Goal: Task Accomplishment & Management: Manage account settings

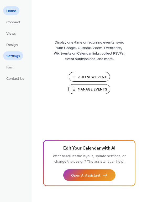
click at [17, 56] on span "Settings" at bounding box center [13, 57] width 14 height 6
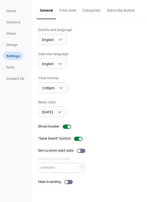
click at [92, 12] on button "Categories" at bounding box center [92, 9] width 24 height 19
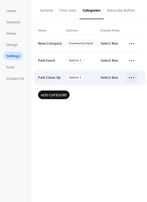
click at [132, 78] on icon at bounding box center [131, 78] width 8 height 8
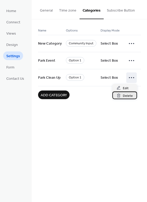
click at [130, 94] on span "Delete" at bounding box center [128, 96] width 10 height 6
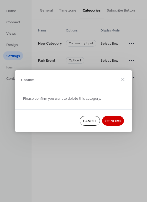
click at [115, 121] on span "Confirm" at bounding box center [112, 122] width 15 height 6
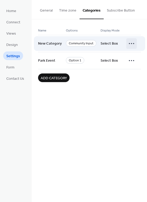
click at [130, 43] on icon at bounding box center [131, 43] width 8 height 8
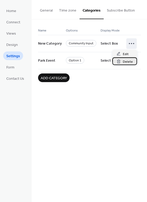
click at [127, 60] on span "Delete" at bounding box center [128, 62] width 10 height 6
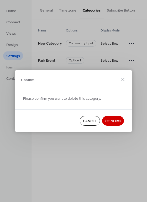
click at [115, 122] on span "Confirm" at bounding box center [112, 122] width 15 height 6
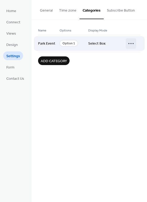
click at [132, 45] on icon at bounding box center [131, 43] width 8 height 8
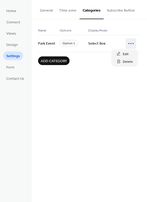
click at [62, 61] on span "Add category" at bounding box center [54, 62] width 26 height 6
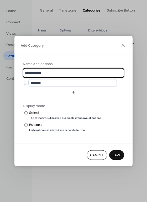
scroll to position [1, 0]
drag, startPoint x: 51, startPoint y: 74, endPoint x: 20, endPoint y: 73, distance: 31.0
click at [20, 73] on div "**********" at bounding box center [73, 99] width 118 height 89
type input "**********"
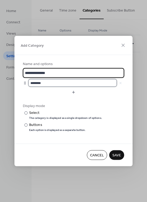
click at [46, 82] on input "********" at bounding box center [72, 83] width 89 height 8
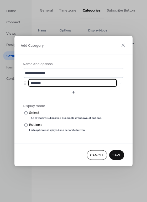
click at [117, 157] on span "Save" at bounding box center [116, 156] width 9 height 6
